Goal: Contribute content: Contribute content

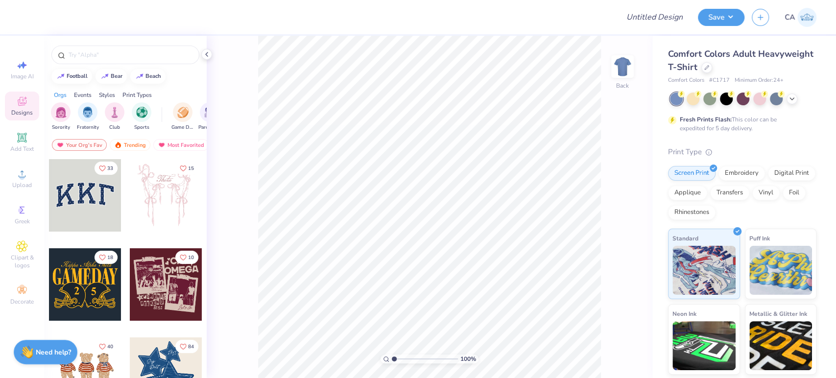
click at [760, 61] on div "Comfort Colors Adult Heavyweight T-Shirt" at bounding box center [742, 61] width 148 height 26
click at [709, 67] on icon at bounding box center [707, 67] width 4 height 4
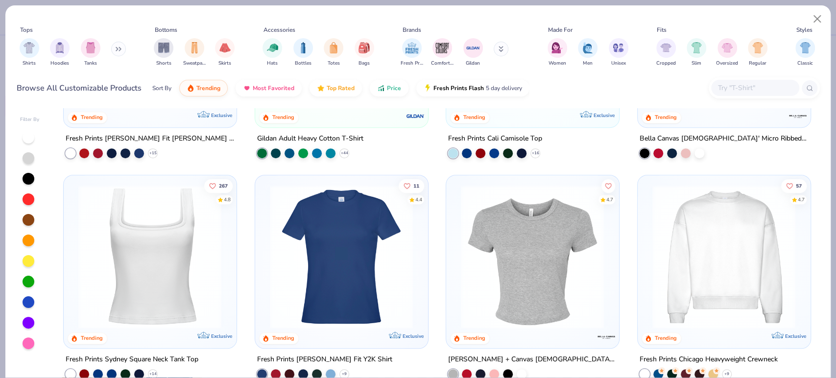
scroll to position [326, 0]
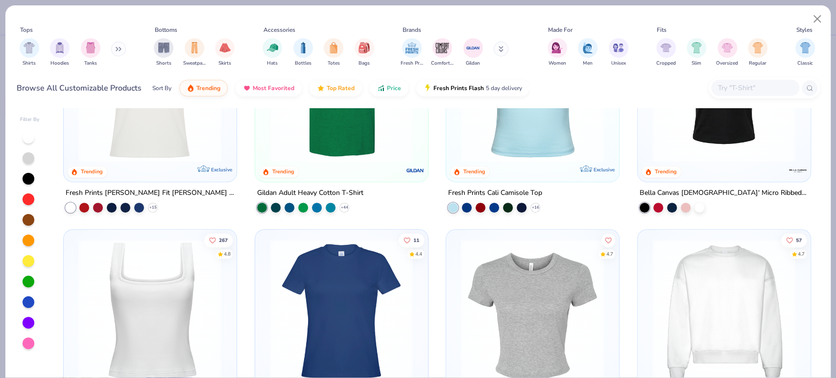
click at [753, 87] on input "text" at bounding box center [754, 87] width 75 height 11
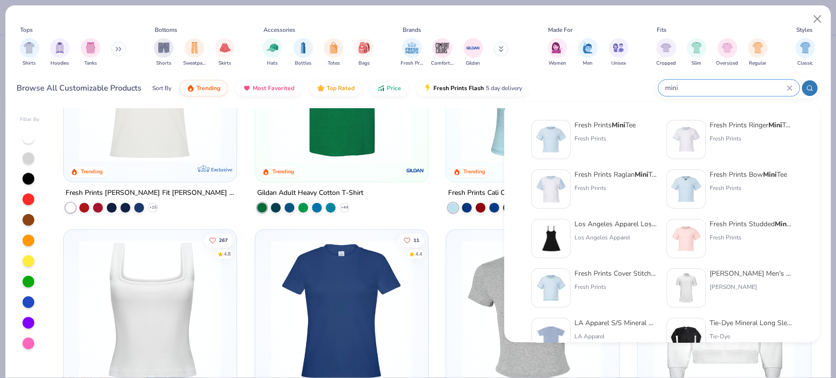
type input "mini"
click at [606, 140] on div "Fresh Prints" at bounding box center [605, 138] width 61 height 9
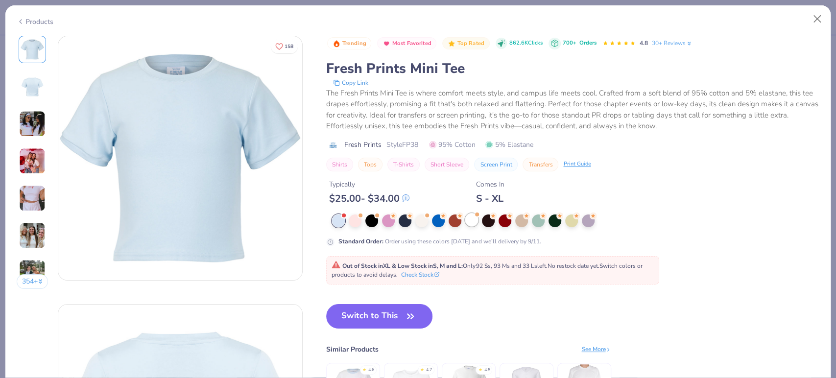
click at [478, 218] on div at bounding box center [471, 220] width 13 height 13
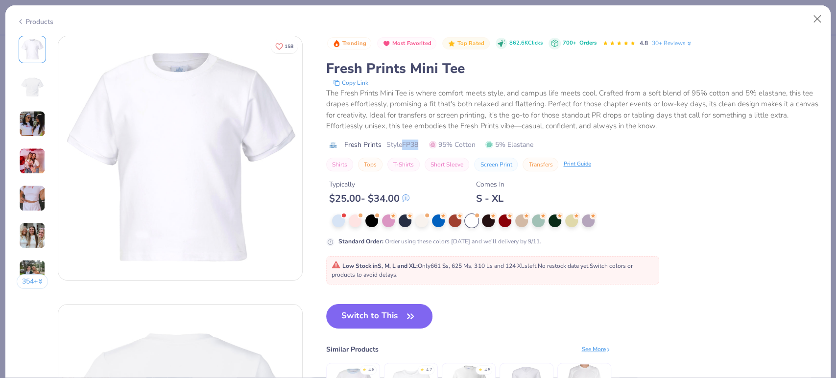
drag, startPoint x: 404, startPoint y: 145, endPoint x: 421, endPoint y: 149, distance: 17.5
click at [421, 149] on div "Fresh Prints Style FP38 95% Cotton 5% Elastane" at bounding box center [572, 145] width 493 height 10
copy span "FP38"
click at [350, 304] on button "Switch to This" at bounding box center [379, 316] width 106 height 24
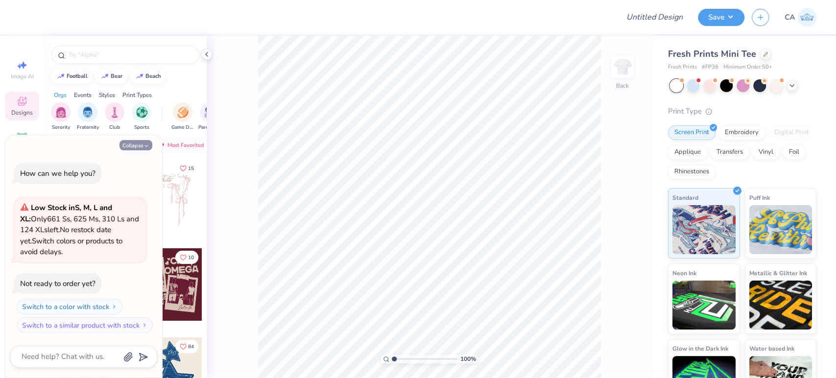
click at [133, 145] on button "Collapse" at bounding box center [136, 145] width 33 height 10
type textarea "x"
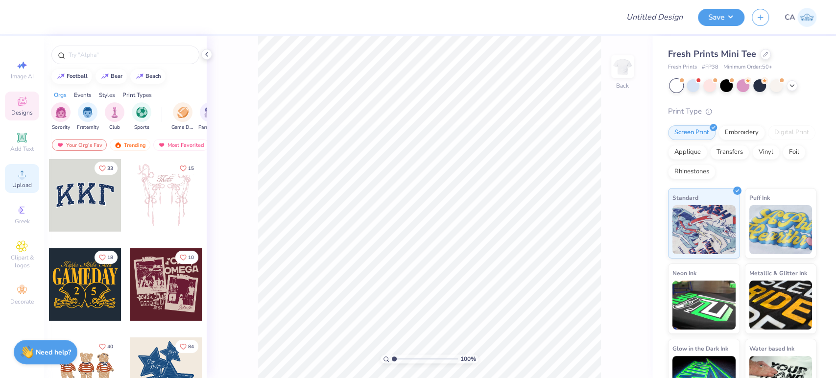
click at [20, 177] on icon at bounding box center [22, 173] width 7 height 7
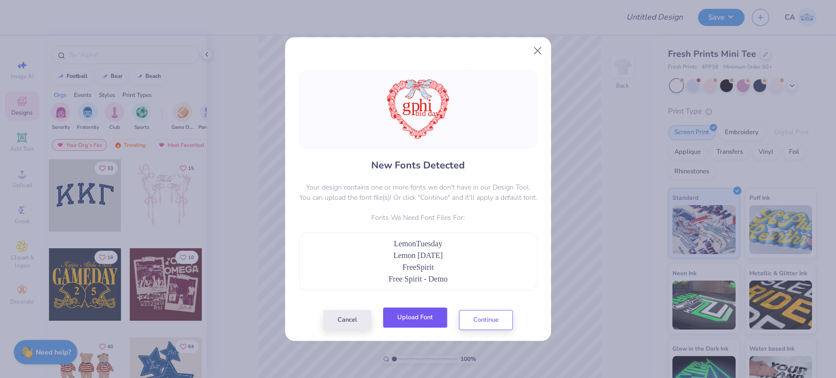
click at [396, 316] on button "Upload Font" at bounding box center [415, 318] width 64 height 20
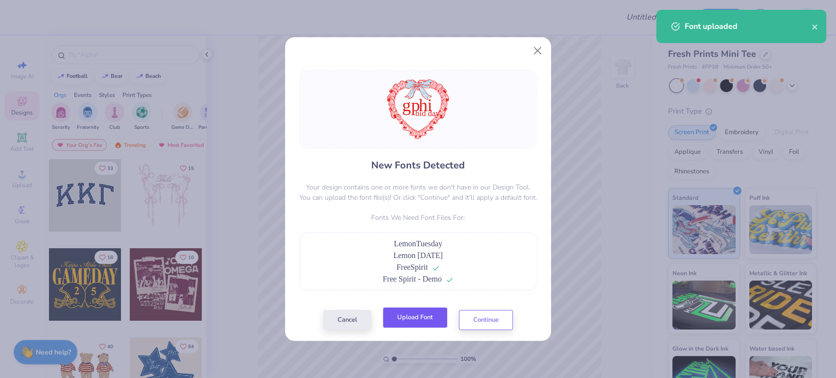
click at [420, 312] on button "Upload Font" at bounding box center [415, 318] width 64 height 20
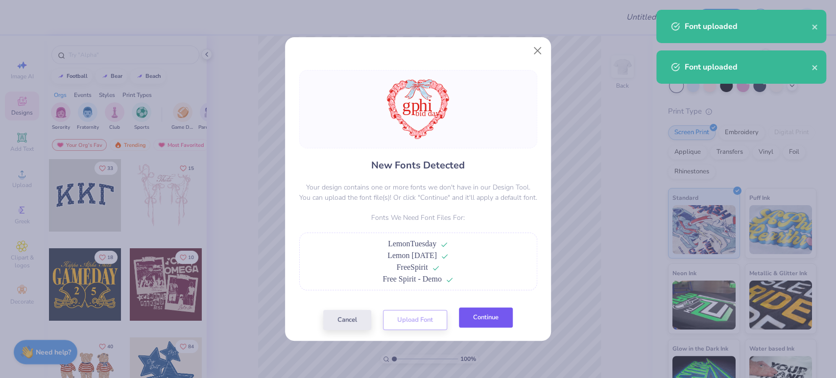
click at [475, 314] on button "Continue" at bounding box center [486, 318] width 54 height 20
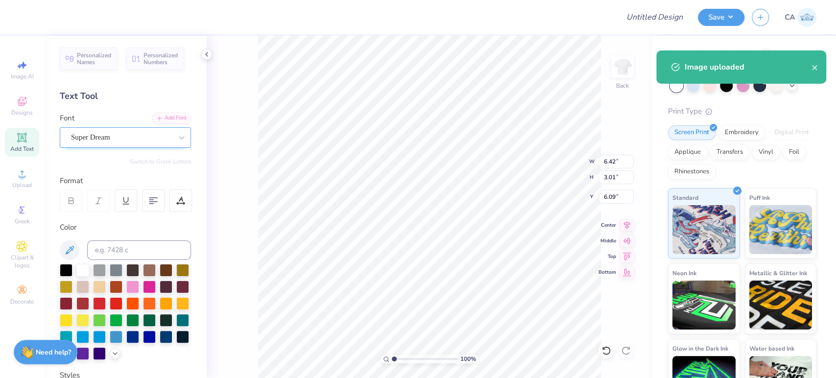
click at [145, 145] on div "Super Dream" at bounding box center [125, 137] width 131 height 21
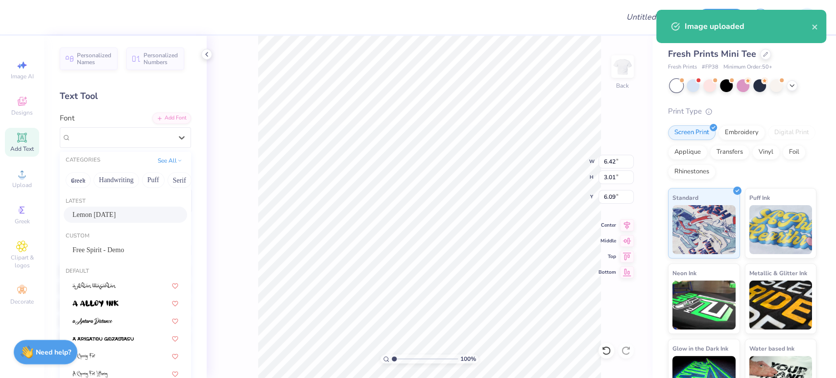
click at [118, 211] on div "Lemon [DATE]" at bounding box center [125, 215] width 106 height 10
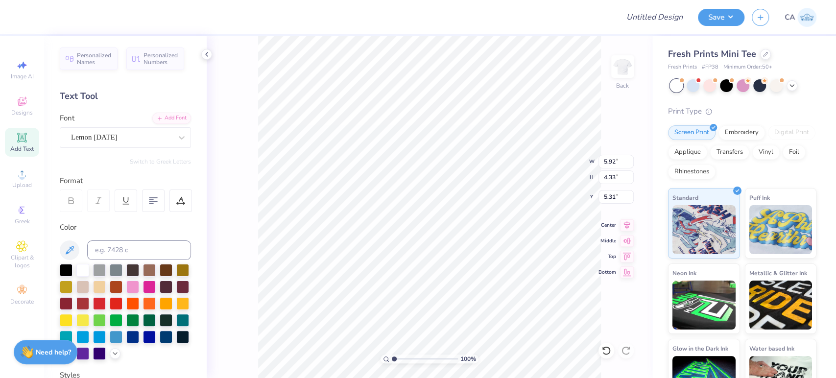
type input "5.92"
type input "4.33"
type input "5.31"
type input "4.82"
type input "1.29"
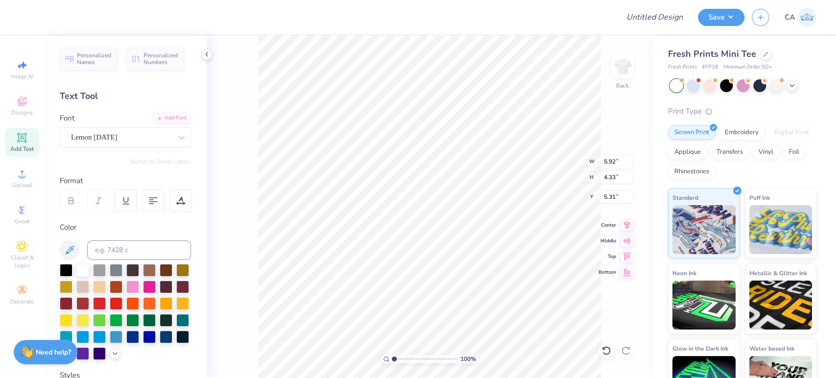
type input "8.18"
click at [85, 142] on div "Super Dream" at bounding box center [121, 137] width 103 height 15
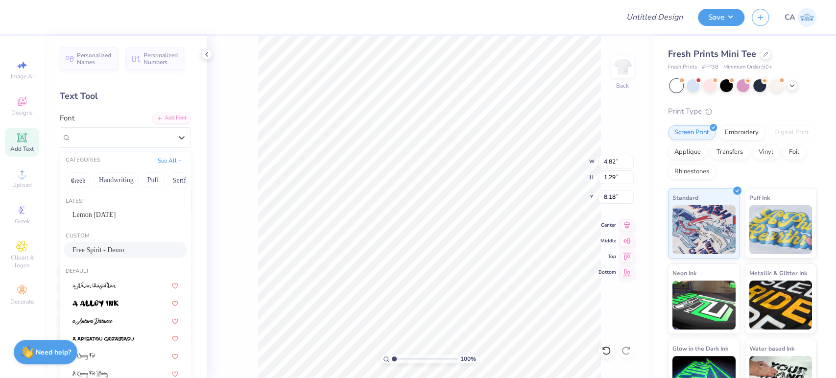
click at [99, 246] on span "Free Spirit - Demo" at bounding box center [97, 250] width 51 height 10
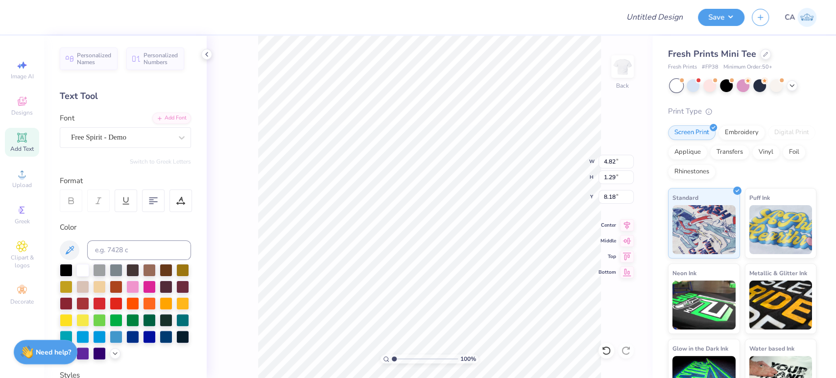
type input "3.46"
type input "1.27"
type input "8.00"
type input "11.40"
type input "10.93"
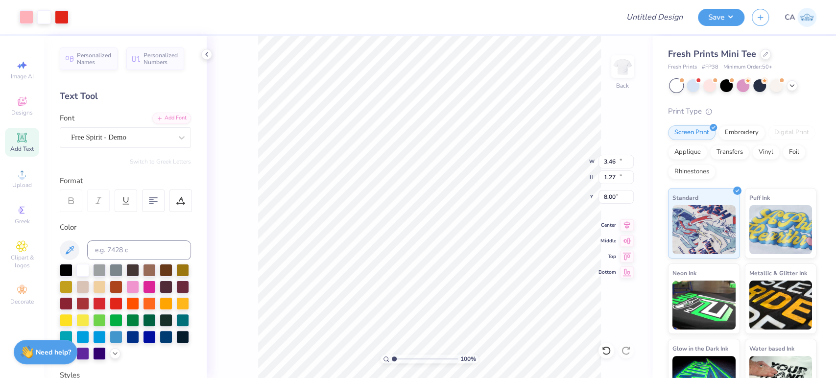
type input "2.54"
type input "4.48"
click at [417, 356] on input "range" at bounding box center [425, 359] width 66 height 9
type input "3.46"
type input "1.27"
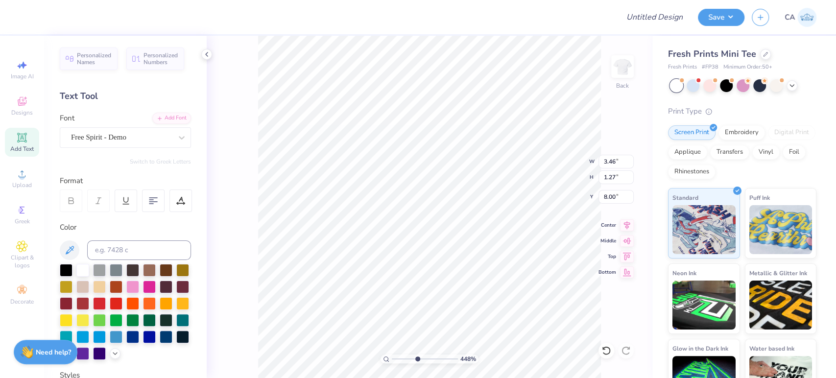
type input "7.91"
type input "5.96"
type input "4.33"
type input "5.32"
drag, startPoint x: 410, startPoint y: 360, endPoint x: 400, endPoint y: 359, distance: 10.3
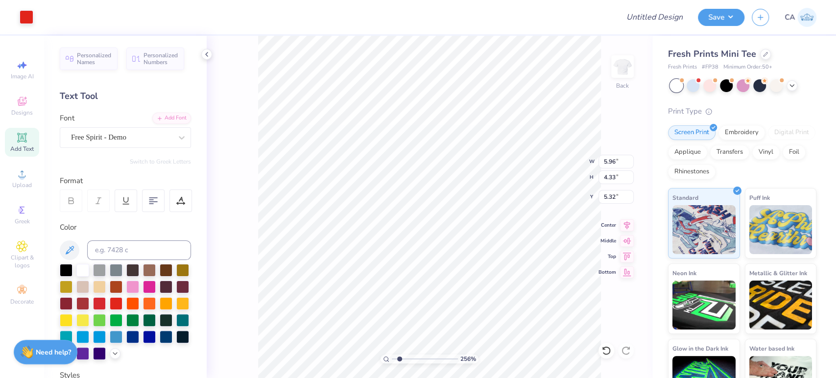
type input "1.77"
click at [399, 360] on input "range" at bounding box center [425, 359] width 66 height 9
type input "6.00"
type input "5.68"
type input "4.13"
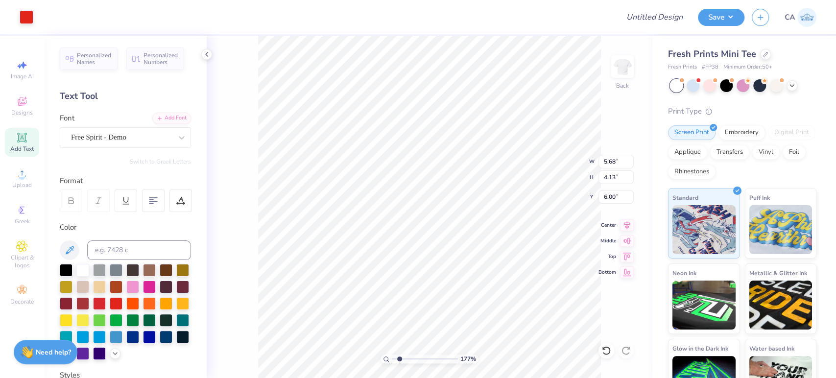
type input "6.06"
type input "11.40"
type input "10.93"
type input "2.54"
click at [251, 246] on div "177 % Back W 11.40 11.40 " H 10.93 10.93 " Y 2.54 2.54 " Center Middle Top Bott…" at bounding box center [430, 207] width 446 height 342
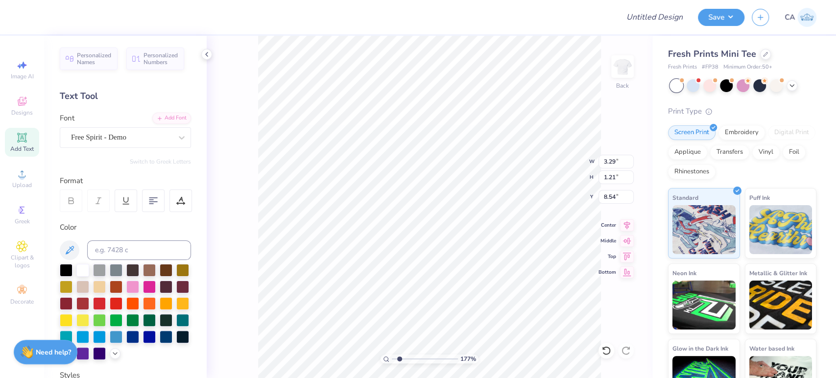
type input "8.43"
type input "3.57"
type input "1.31"
type input "3.35"
type input "1.23"
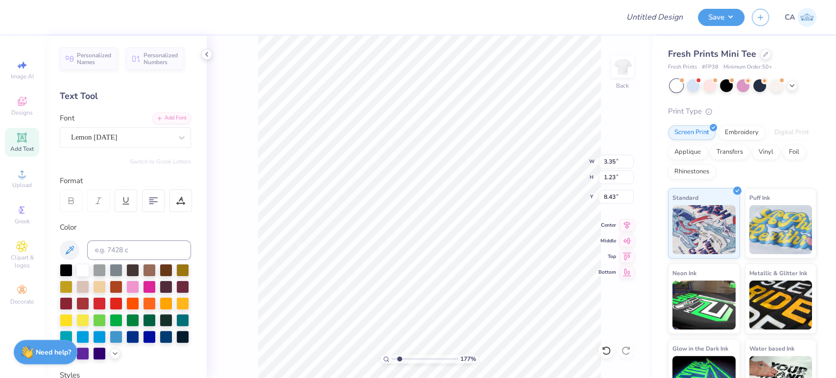
type input "5.64"
type input "4.13"
type input "6.06"
type textarea "gp"
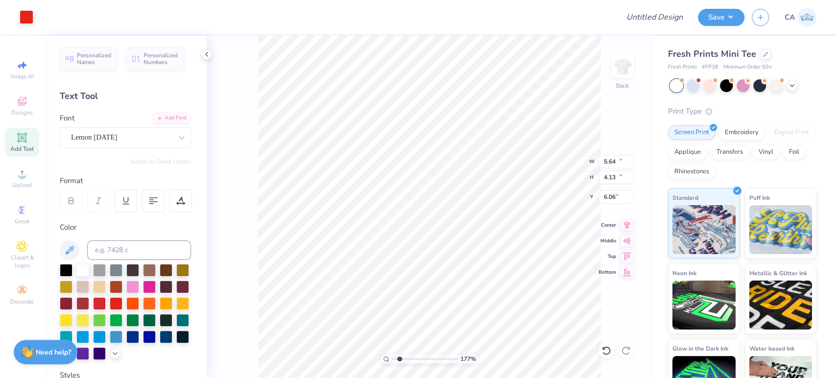
type input "11.40"
type input "10.93"
type input "2.54"
type input "2.94"
type input "3.45"
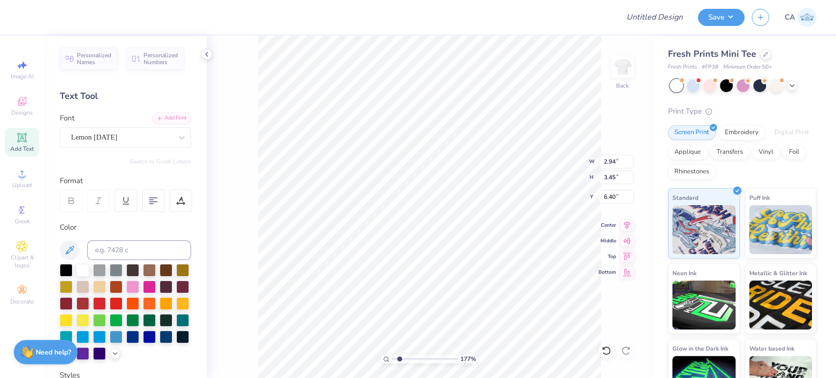
type input "6.28"
type textarea "hi"
type input "5.79"
type input "5.35"
type input "4.06"
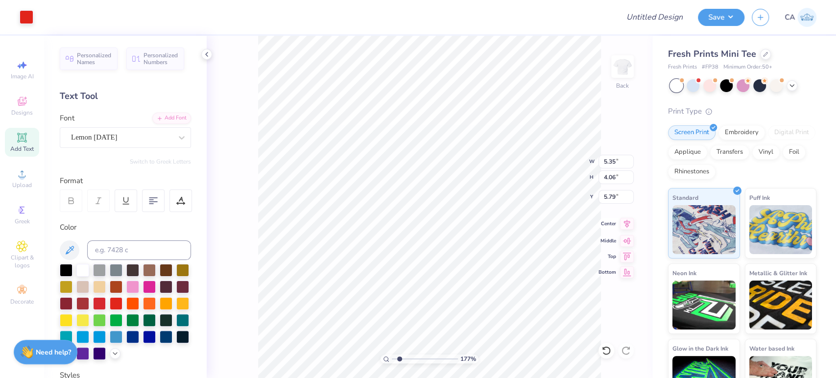
click at [623, 226] on icon at bounding box center [627, 224] width 14 height 12
type input "5.58"
type input "4.24"
type input "5.81"
type input "11.40"
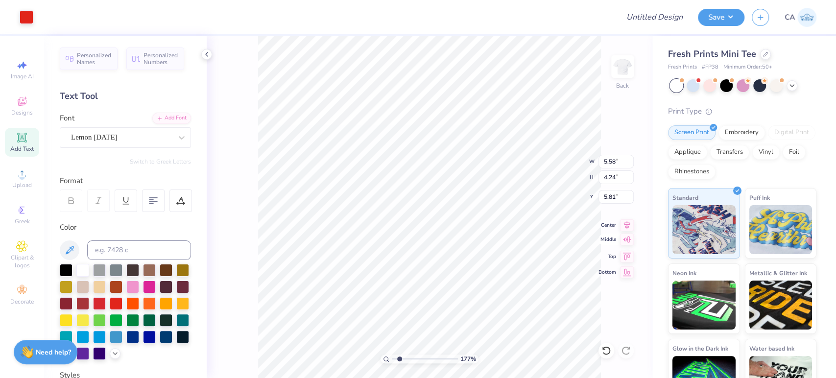
type input "10.93"
type input "2.54"
type input "3.35"
type input "1.23"
type input "8.35"
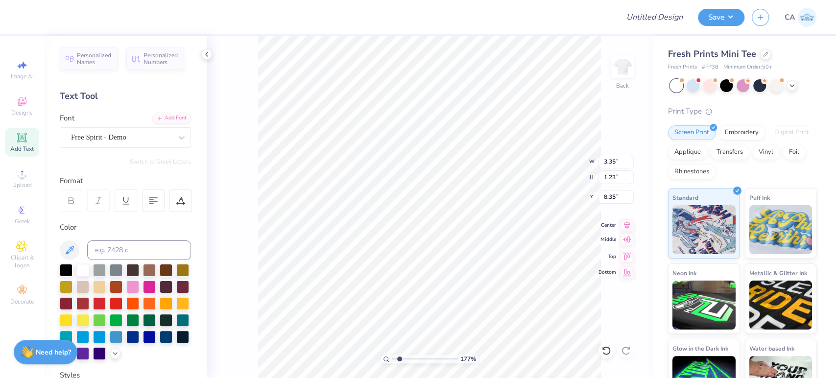
type input "3.22"
type input "1.19"
type input "8.39"
type input "11.40"
type input "10.93"
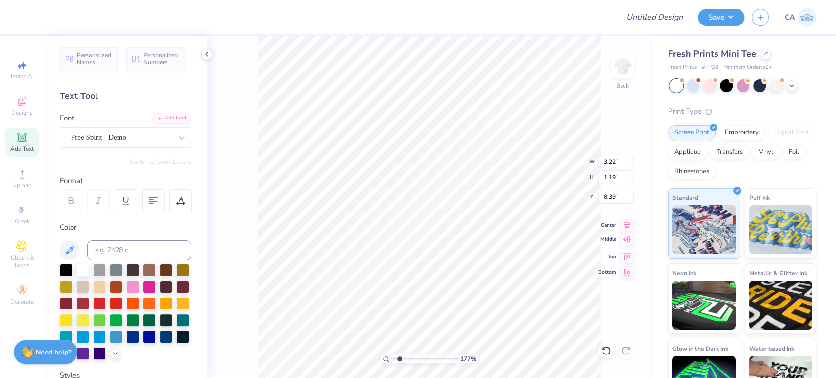
type input "2.54"
type input "3.22"
type input "1.19"
type input "8.39"
type input "11.40"
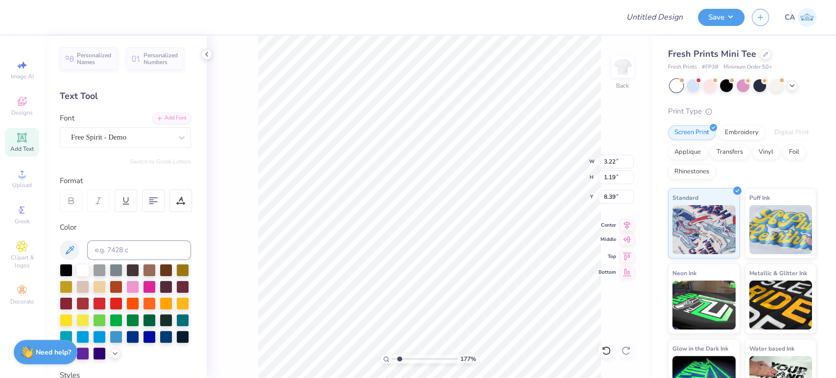
type input "10.93"
type input "2.54"
click at [423, 355] on input "range" at bounding box center [425, 359] width 66 height 9
drag, startPoint x: 423, startPoint y: 356, endPoint x: 376, endPoint y: 347, distance: 47.4
type input "1"
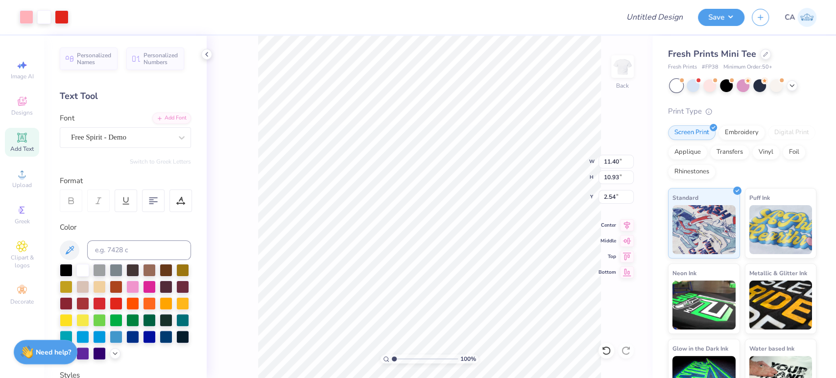
click at [392, 355] on input "range" at bounding box center [425, 359] width 66 height 9
click at [618, 159] on input "11.40" at bounding box center [616, 162] width 35 height 14
type input "5.00"
type input "4.79"
click at [620, 194] on input "5.60" at bounding box center [616, 197] width 35 height 14
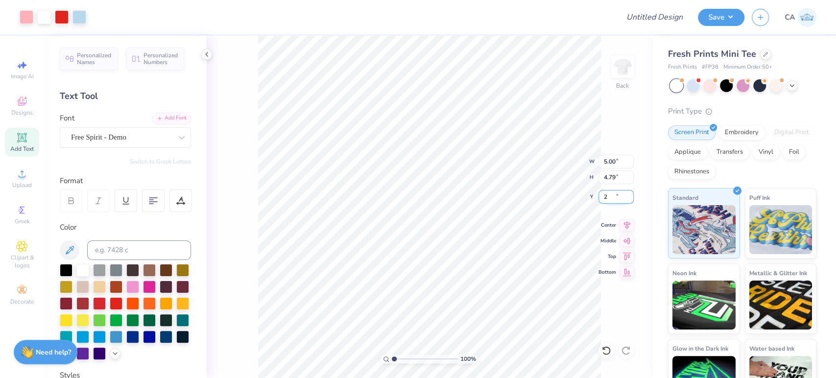
type input "2.00"
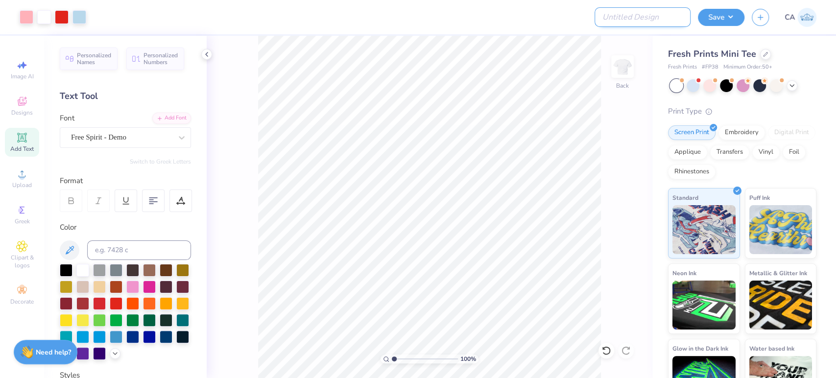
click at [639, 16] on input "Design Title" at bounding box center [643, 17] width 96 height 20
paste input "FPS239880"
type input "FPS239880"
click at [706, 14] on button "Save" at bounding box center [721, 15] width 47 height 17
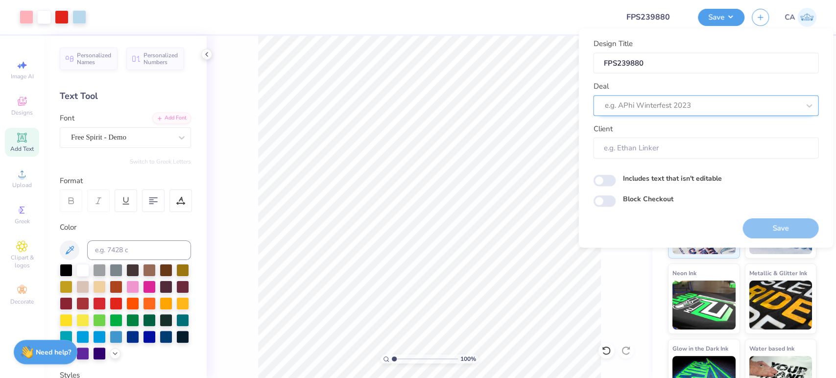
click at [695, 103] on div at bounding box center [701, 105] width 195 height 13
click at [686, 130] on div "Design Tool Gallery" at bounding box center [705, 131] width 217 height 16
type input "design tool gall"
type input "Design Tool Gallery User"
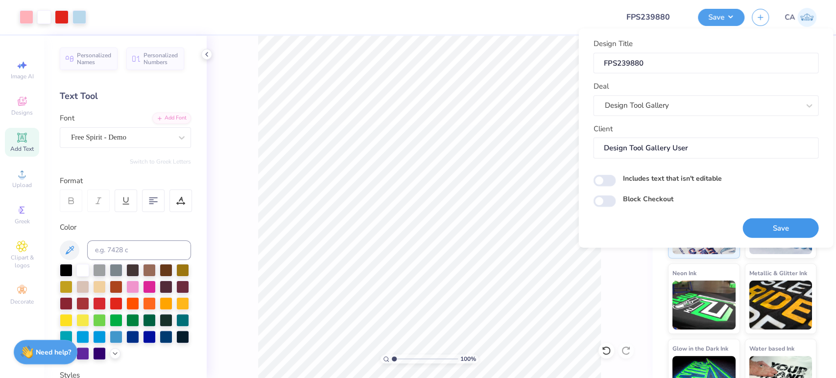
click at [777, 222] on button "Save" at bounding box center [781, 228] width 76 height 20
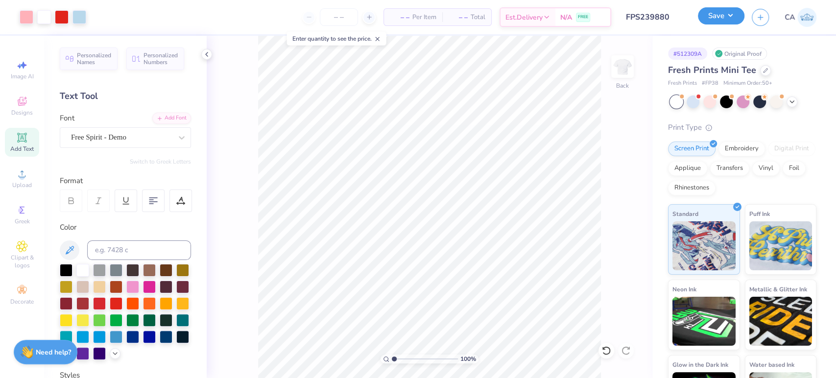
click at [716, 11] on button "Save" at bounding box center [721, 15] width 47 height 17
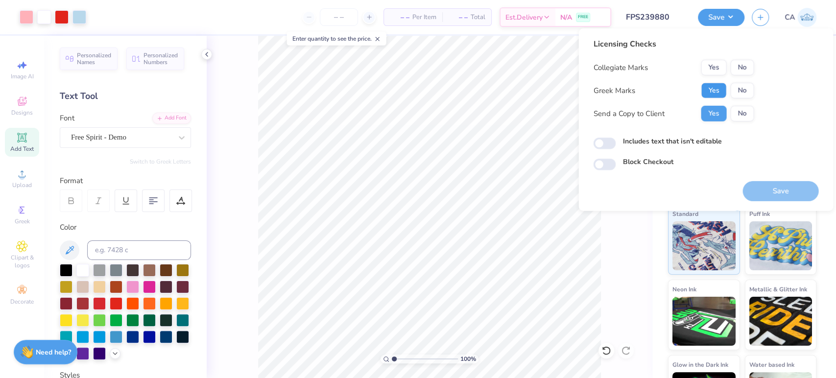
click at [721, 86] on button "Yes" at bounding box center [713, 91] width 25 height 16
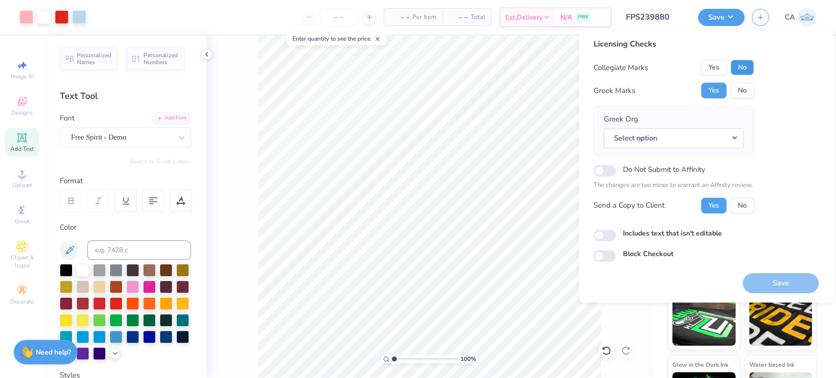
click at [742, 73] on button "No" at bounding box center [742, 68] width 24 height 16
click at [726, 135] on button "Select option" at bounding box center [673, 138] width 140 height 20
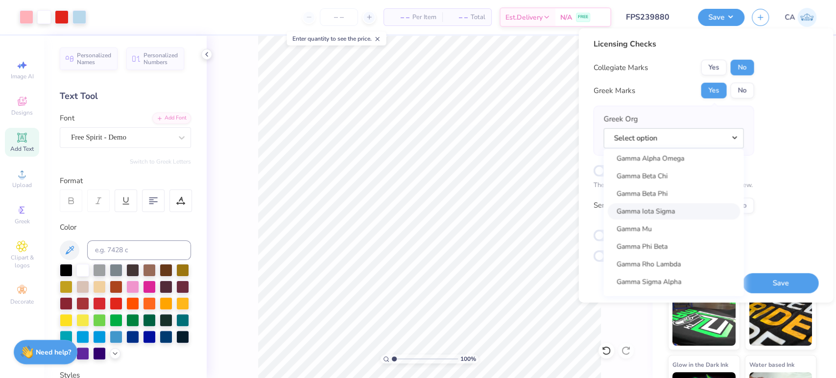
scroll to position [3072, 0]
click at [668, 193] on link "Gamma Phi Beta" at bounding box center [673, 192] width 132 height 16
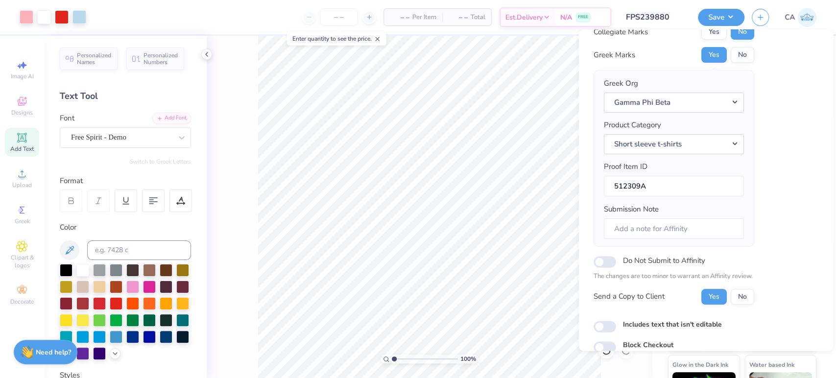
scroll to position [78, 0]
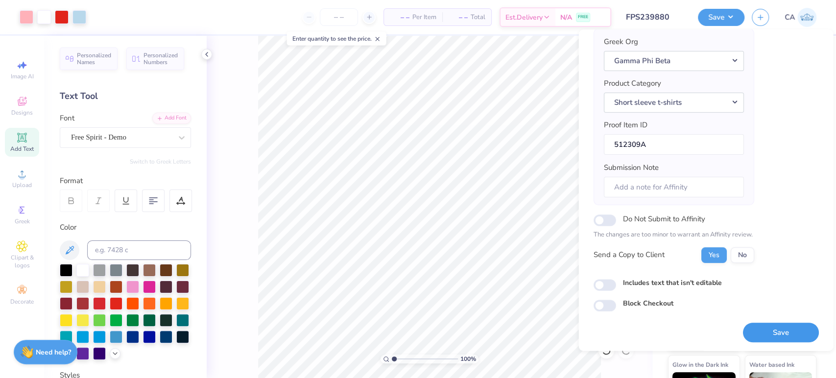
click at [745, 324] on button "Save" at bounding box center [781, 333] width 76 height 20
click at [654, 6] on div "Design Title FPS239880" at bounding box center [655, 17] width 72 height 34
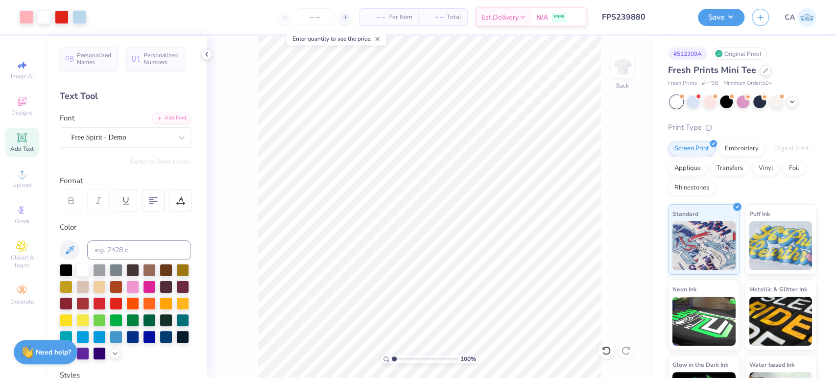
click at [654, 8] on input "FPS239880" at bounding box center [643, 17] width 96 height 20
click at [657, 24] on input "FPS239880" at bounding box center [643, 17] width 96 height 20
